Goal: Transaction & Acquisition: Purchase product/service

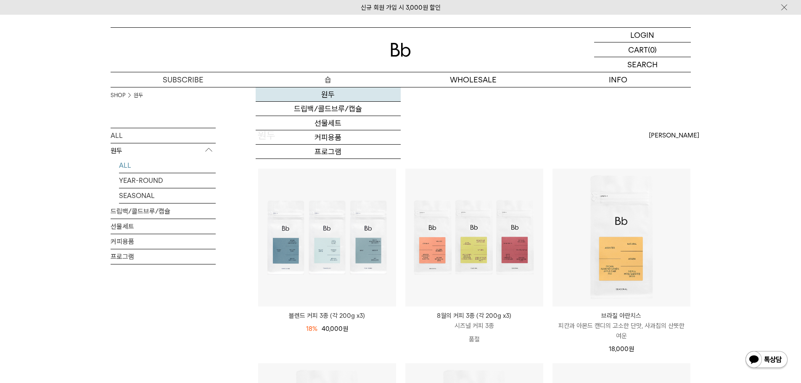
click at [327, 96] on link "원두" at bounding box center [328, 94] width 145 height 14
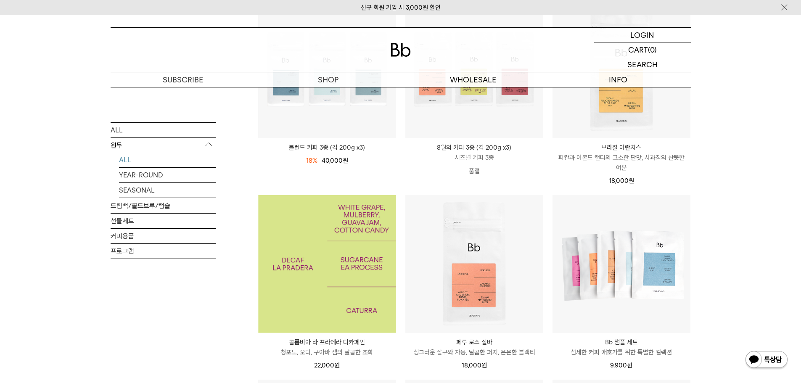
scroll to position [84, 0]
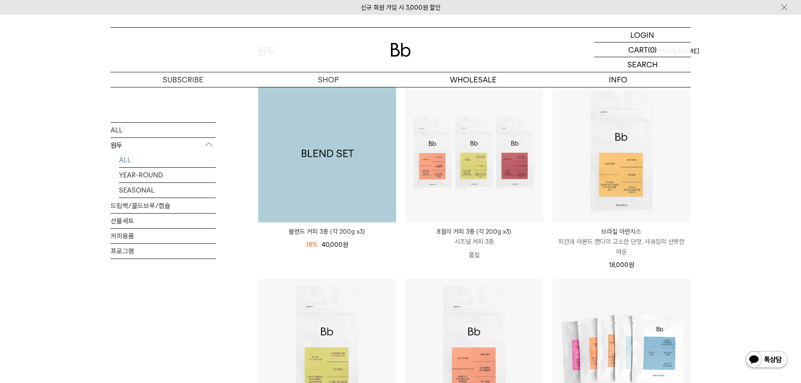
click at [347, 152] on img at bounding box center [327, 154] width 138 height 138
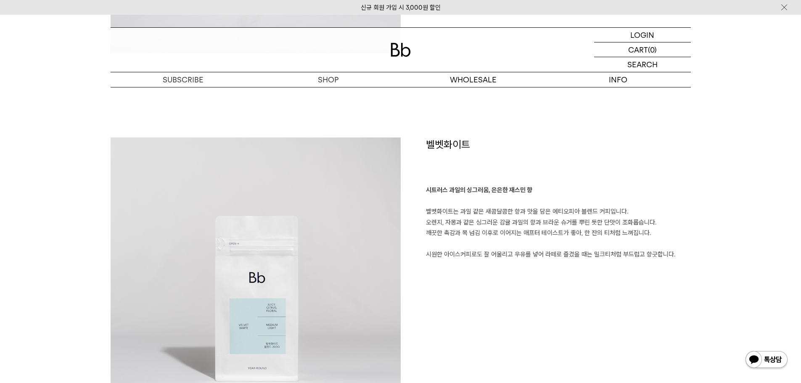
scroll to position [1093, 0]
